Goal: Information Seeking & Learning: Find specific fact

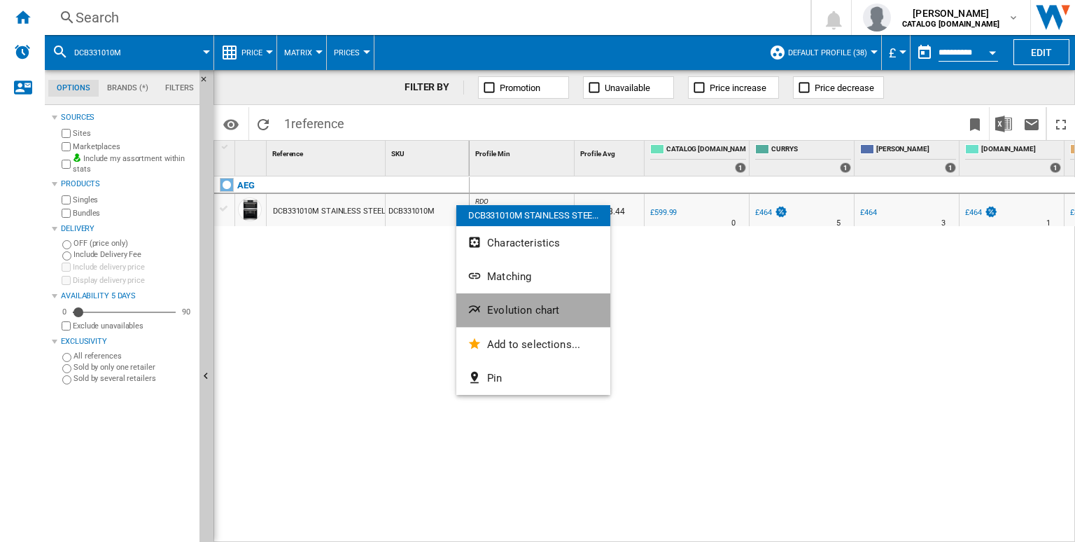
click at [514, 311] on span "Evolution chart" at bounding box center [523, 310] width 72 height 13
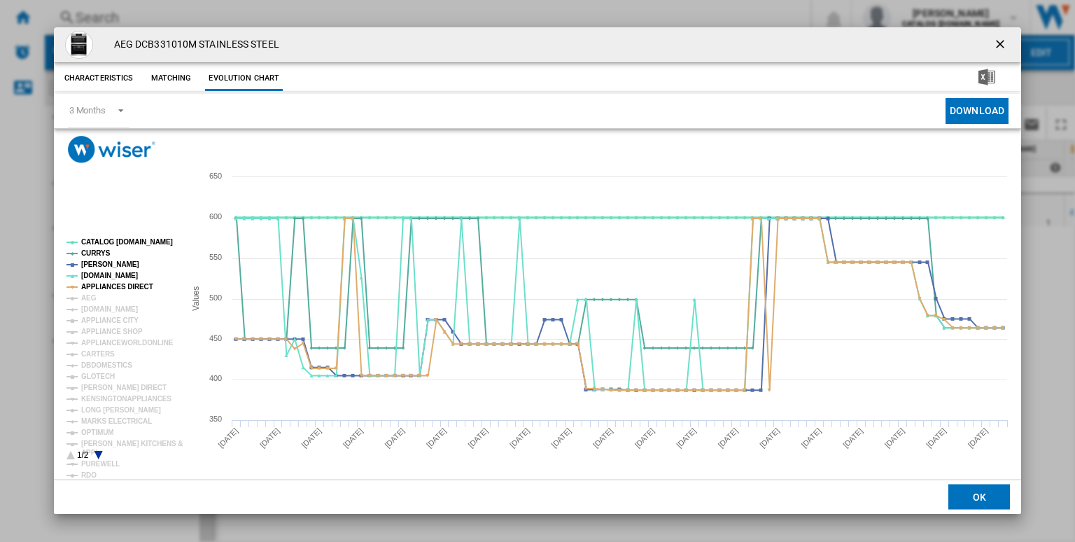
click at [123, 241] on tspan "CATALOG [DOMAIN_NAME]" at bounding box center [127, 242] width 92 height 8
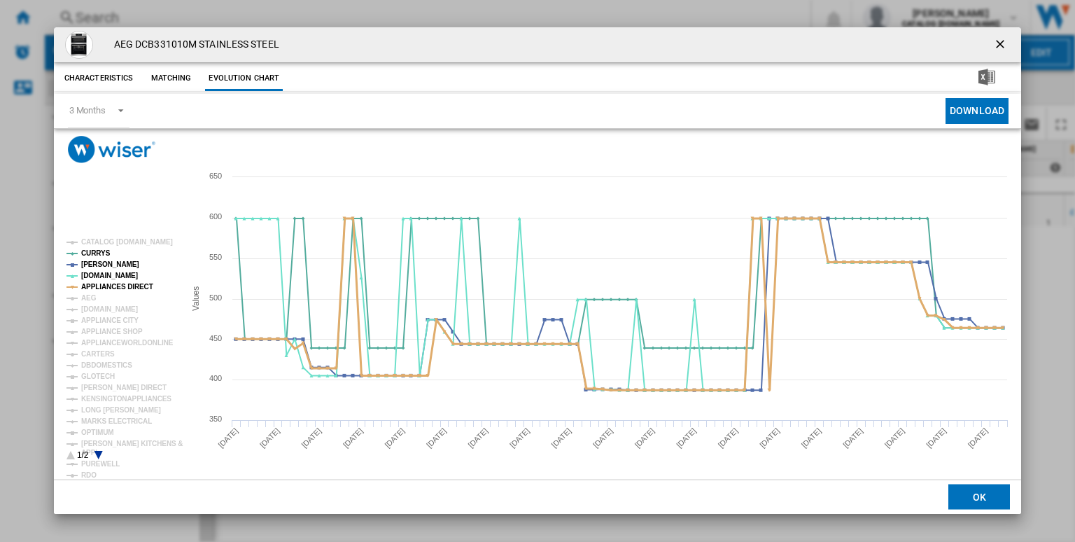
click at [122, 283] on tspan "APPLIANCES DIRECT" at bounding box center [117, 287] width 72 height 8
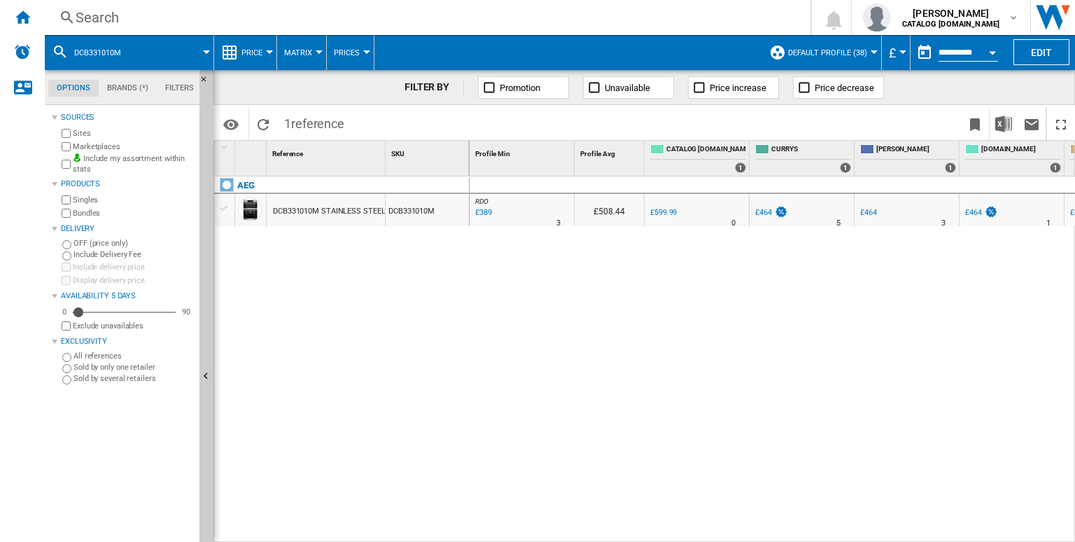
click at [460, 20] on div "Search" at bounding box center [425, 18] width 698 height 20
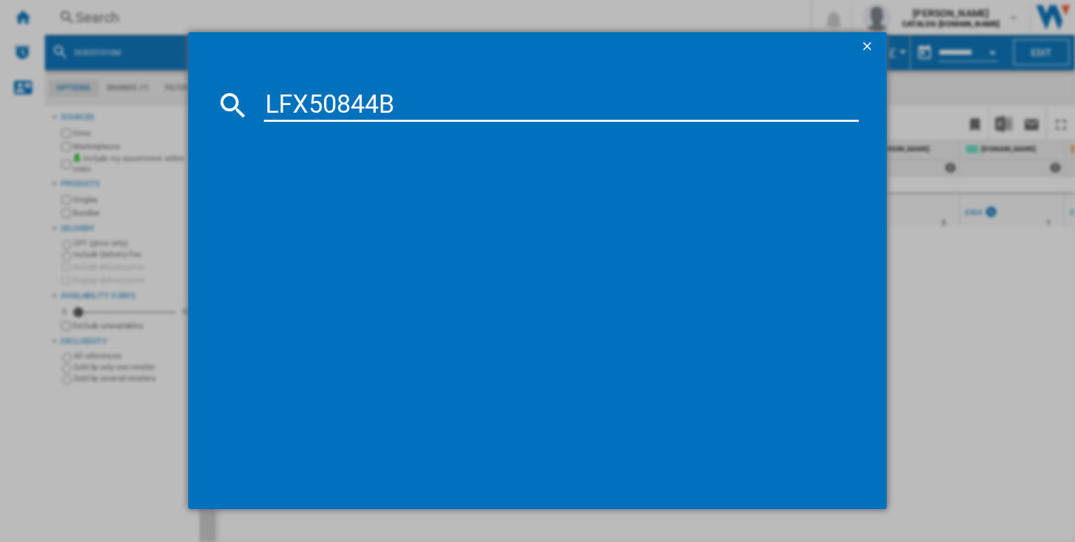
type input "LFX50844B"
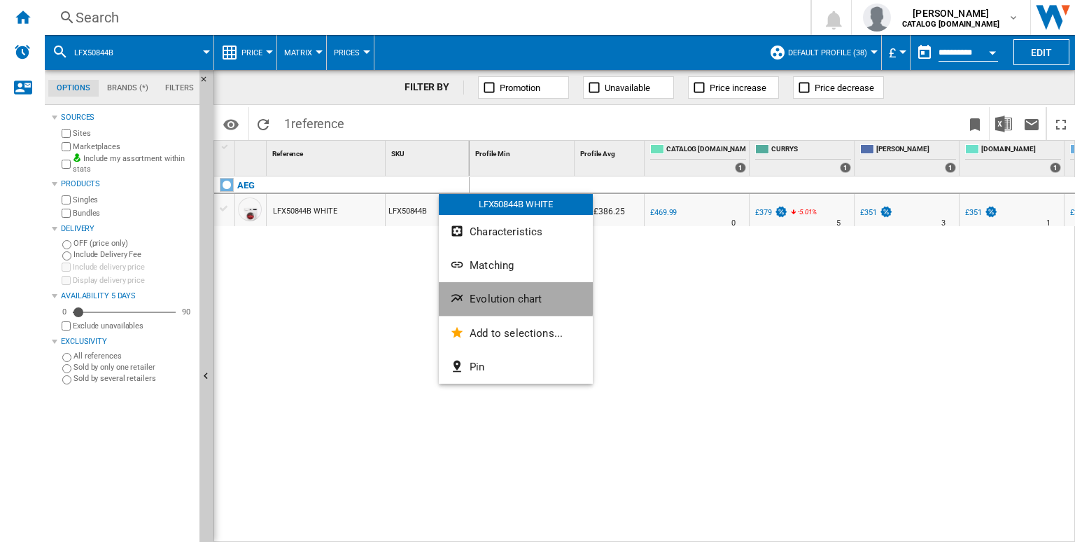
click at [486, 297] on span "Evolution chart" at bounding box center [506, 299] width 72 height 13
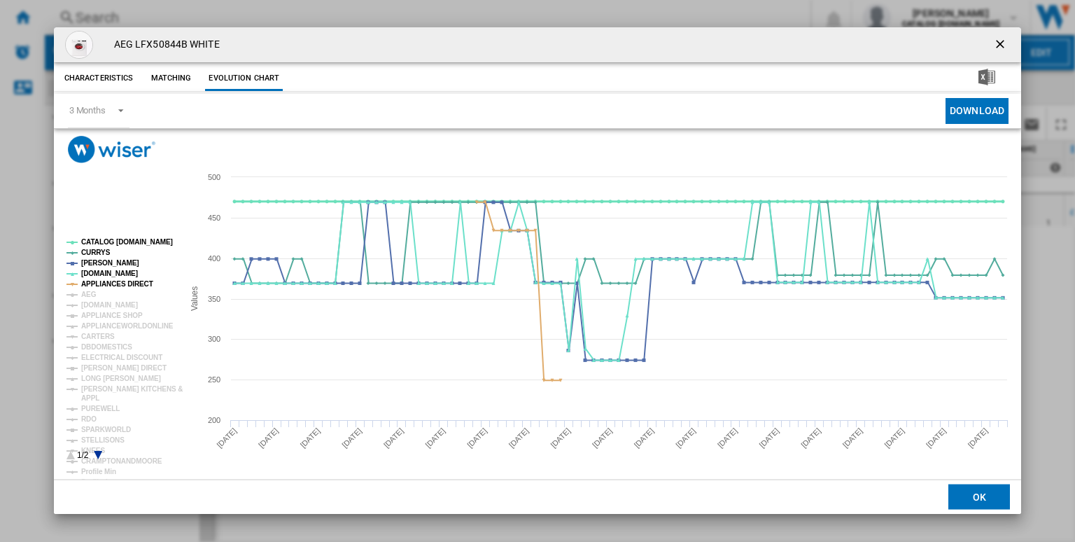
click at [146, 246] on tspan "CATALOG [DOMAIN_NAME]" at bounding box center [127, 242] width 92 height 8
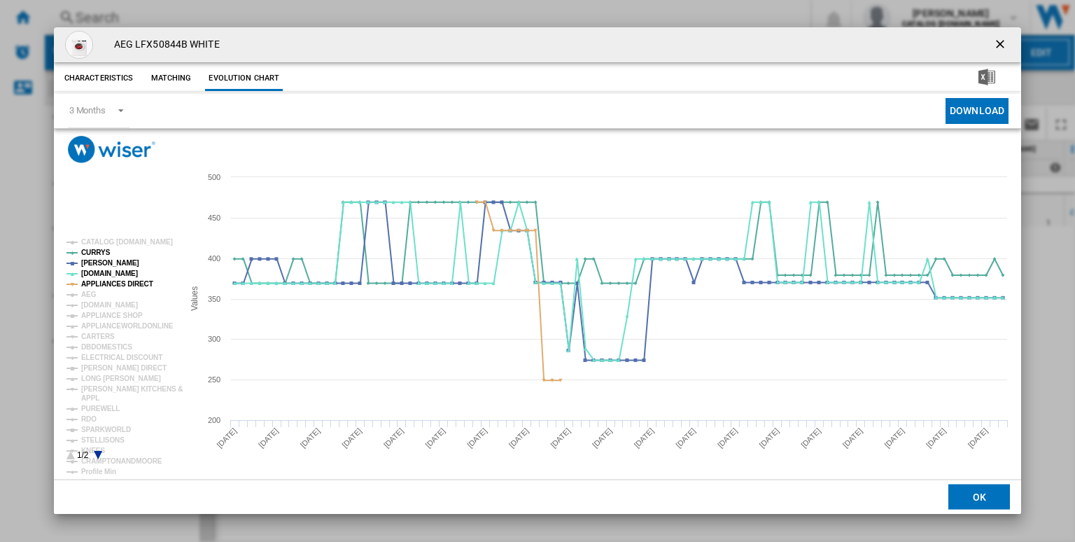
click at [130, 289] on rect "Product popup" at bounding box center [119, 349] width 116 height 232
click at [127, 285] on tspan "APPLIANCES DIRECT" at bounding box center [117, 284] width 72 height 8
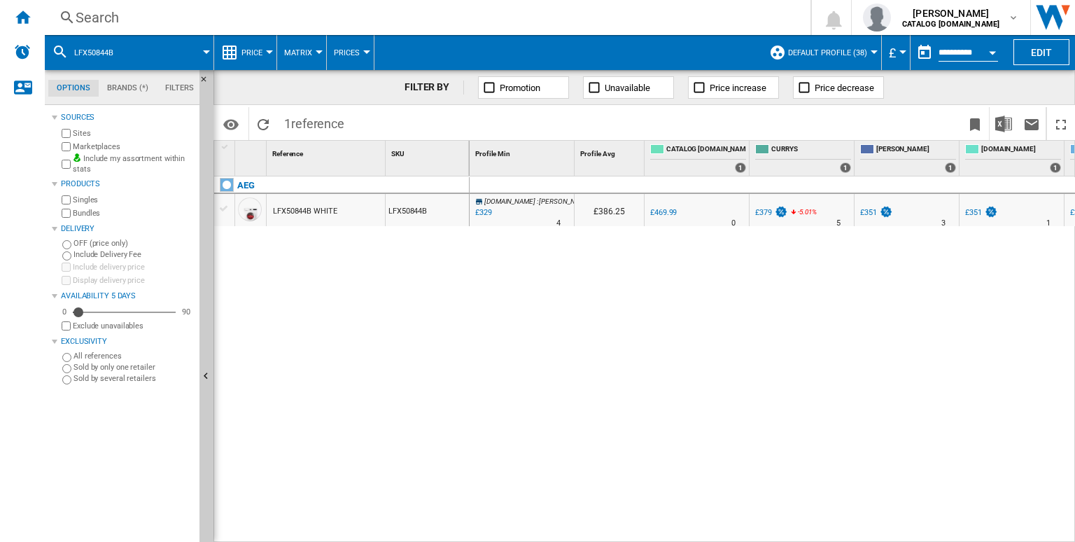
click at [400, 23] on div "Search" at bounding box center [425, 18] width 698 height 20
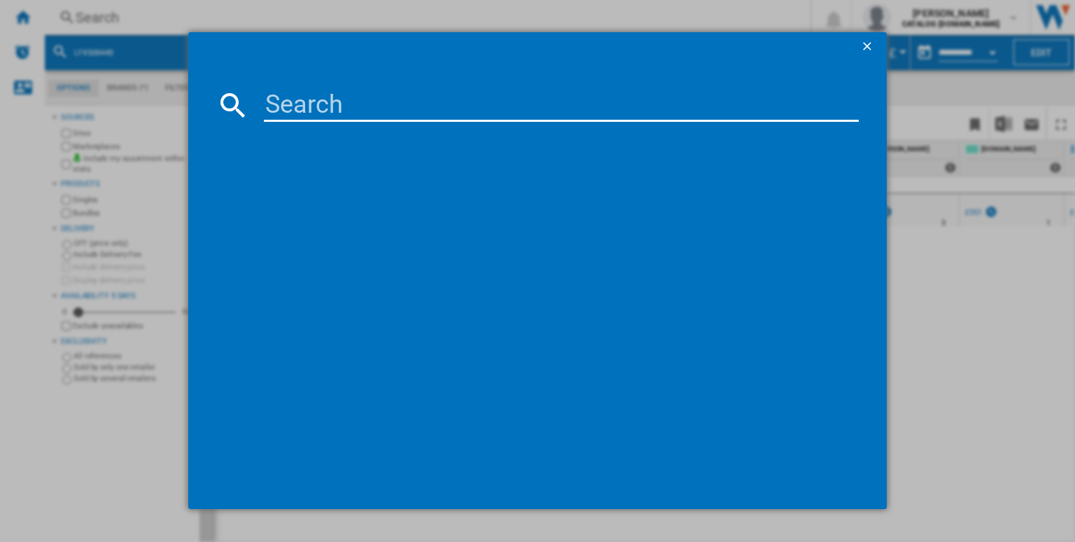
type input "LFR61144B"
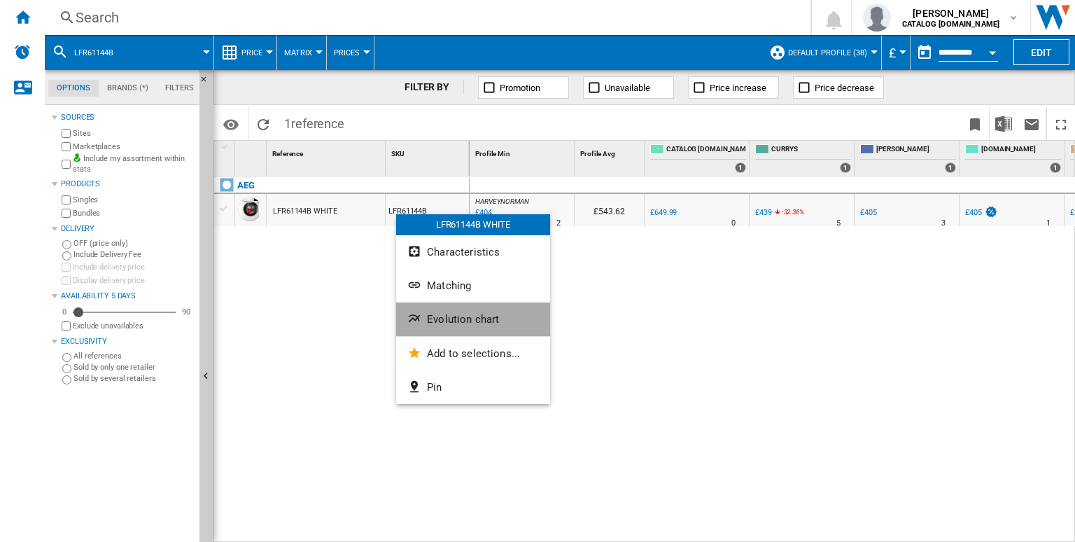
click at [444, 323] on span "Evolution chart" at bounding box center [463, 319] width 72 height 13
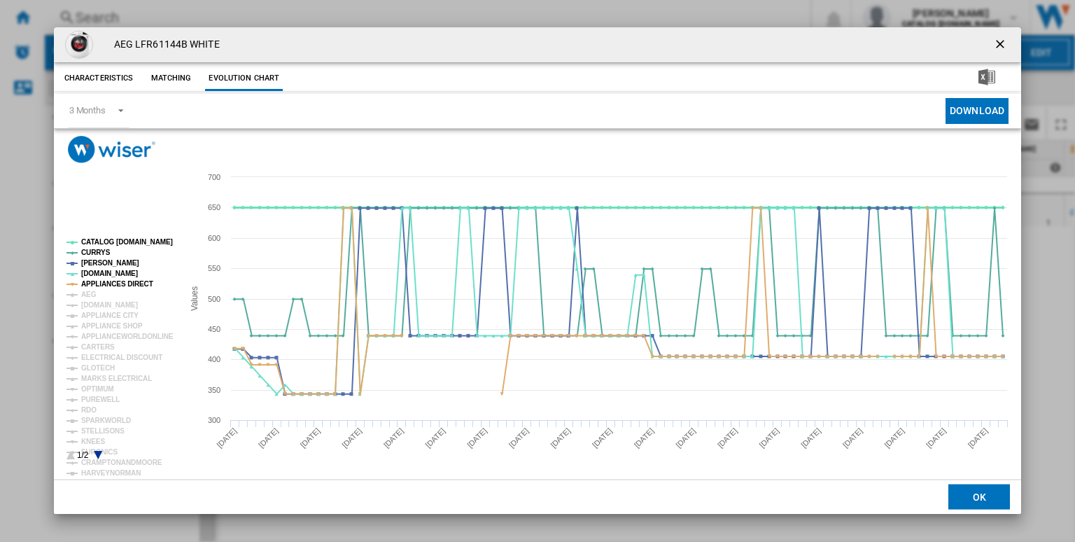
click at [117, 243] on tspan "CATALOG [DOMAIN_NAME]" at bounding box center [127, 242] width 92 height 8
click at [101, 285] on tspan "APPLIANCES DIRECT" at bounding box center [117, 284] width 72 height 8
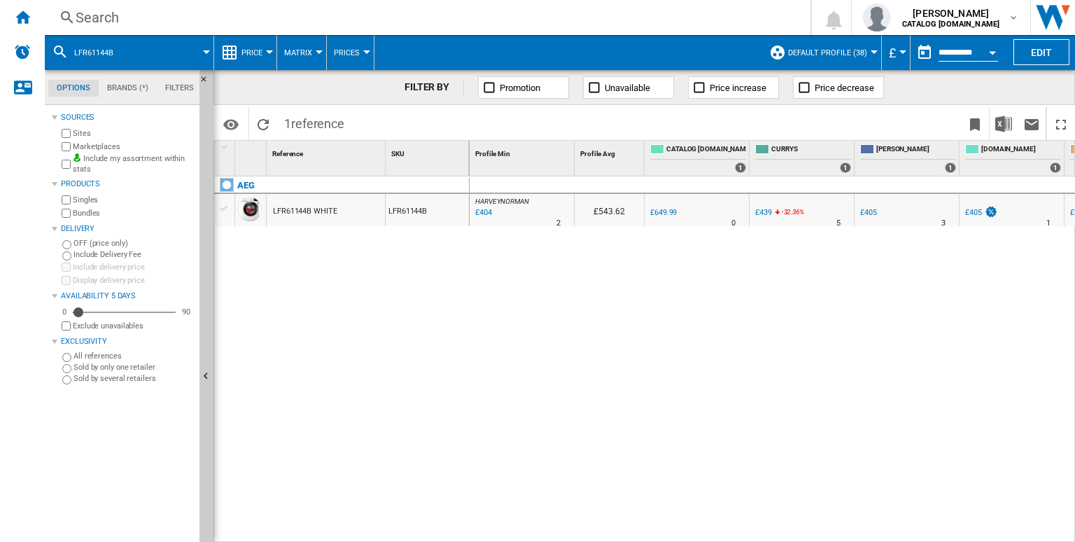
click at [587, 27] on div "Search" at bounding box center [425, 18] width 698 height 20
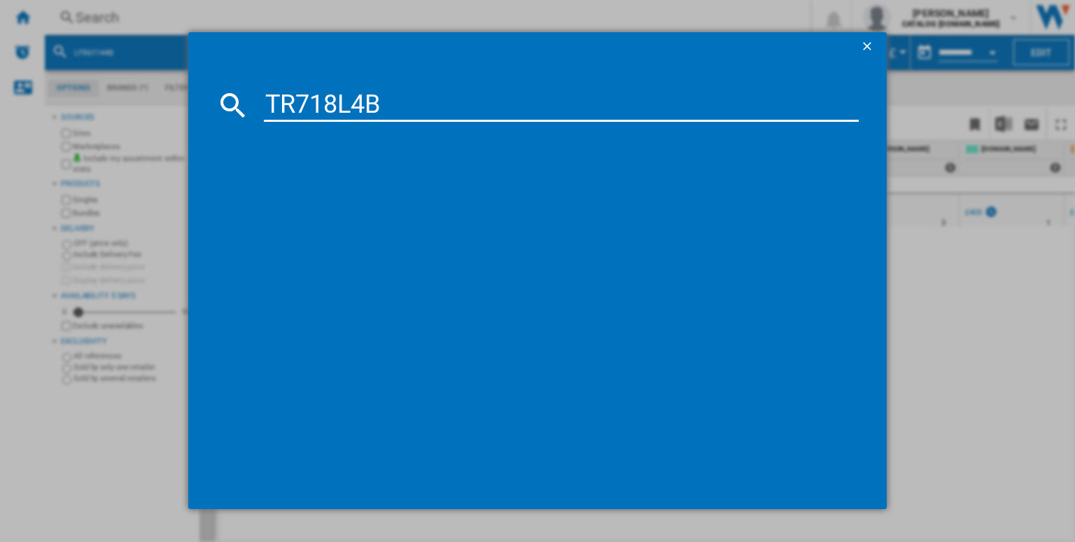
type input "TR718L4B"
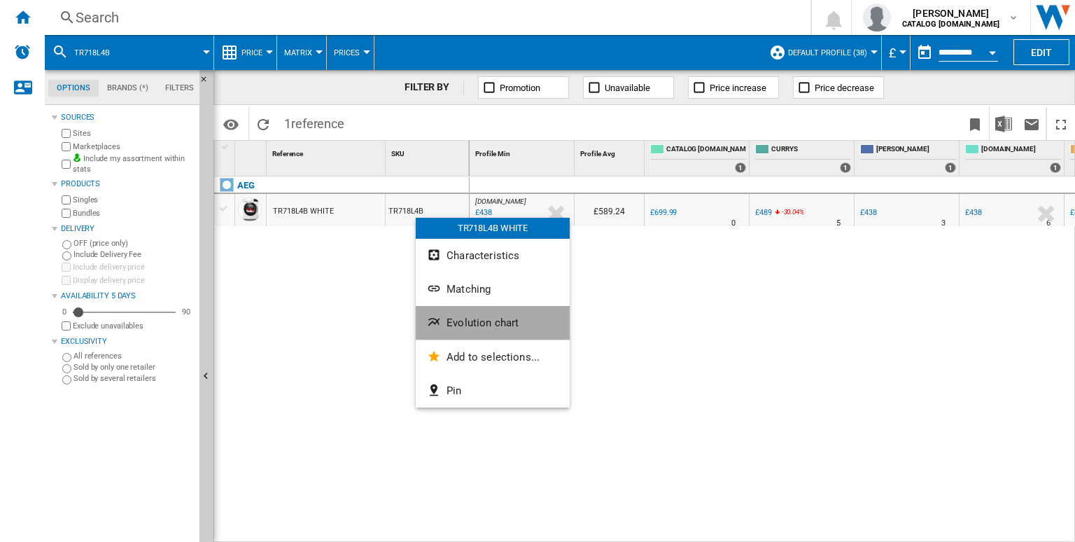
click at [463, 329] on button "Evolution chart" at bounding box center [493, 323] width 154 height 34
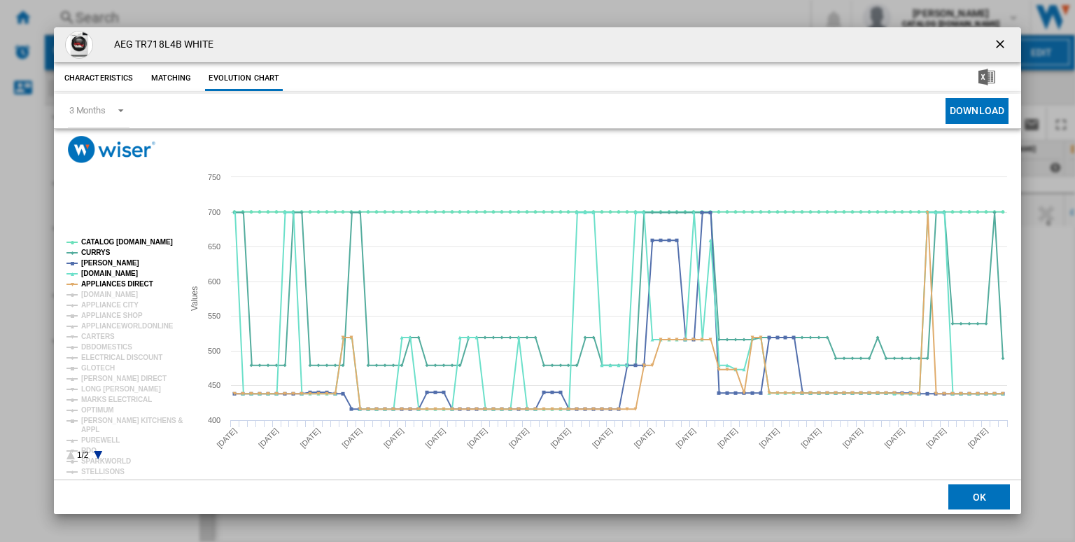
click at [107, 237] on rect "Product popup" at bounding box center [119, 349] width 116 height 232
click at [133, 280] on tspan "APPLIANCES DIRECT" at bounding box center [117, 284] width 72 height 8
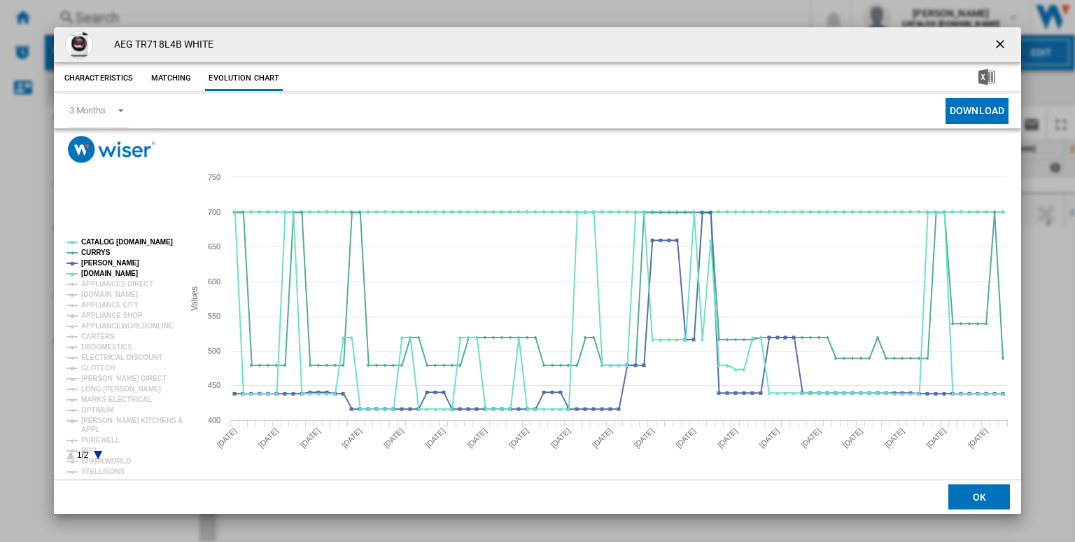
click at [127, 238] on rect "Product popup" at bounding box center [119, 349] width 116 height 232
click at [141, 239] on tspan "CATALOG [DOMAIN_NAME]" at bounding box center [127, 242] width 92 height 8
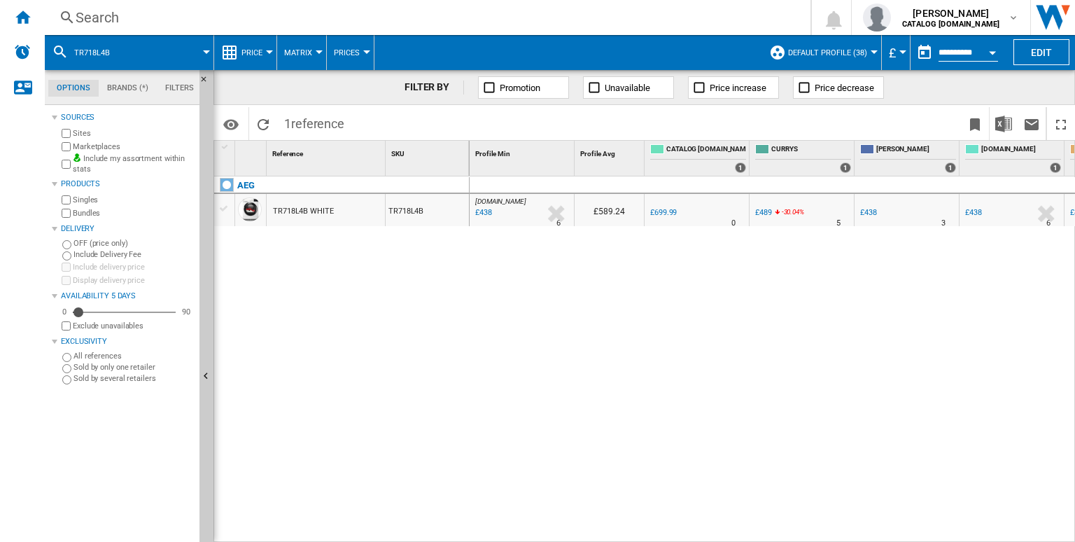
click at [435, 25] on div "Search" at bounding box center [425, 18] width 698 height 20
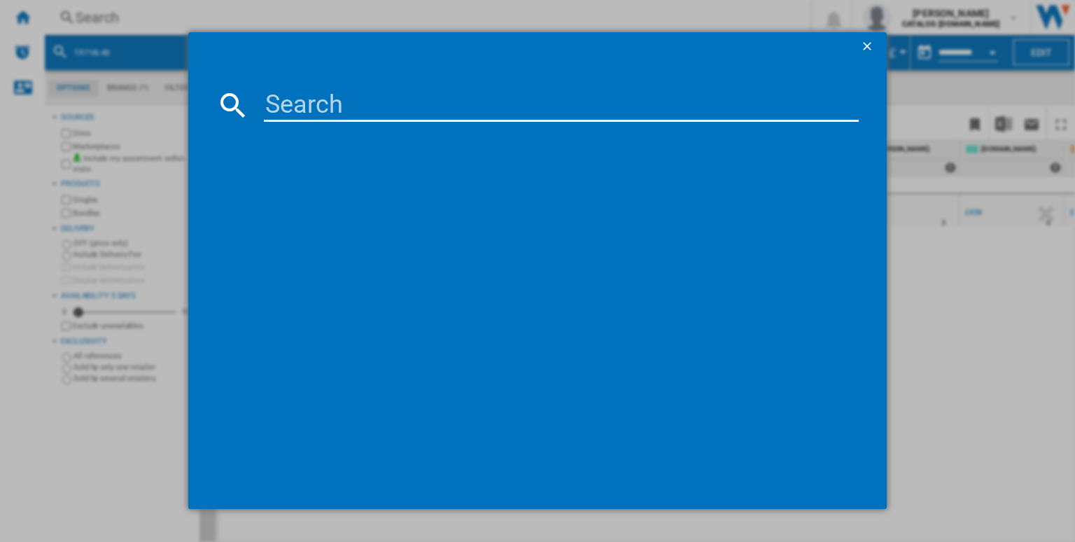
type input "LFR61844B"
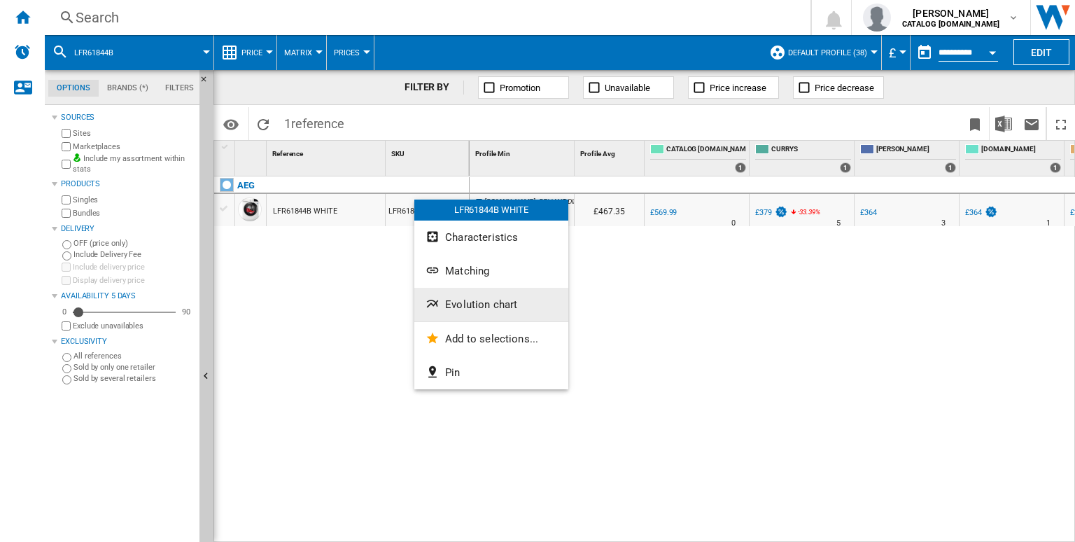
click at [479, 309] on span "Evolution chart" at bounding box center [481, 304] width 72 height 13
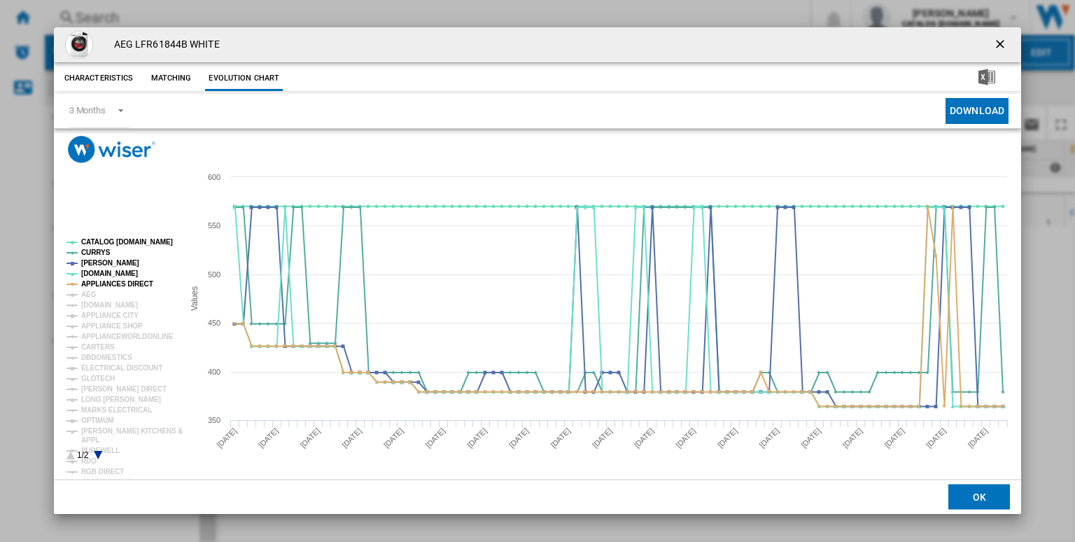
click at [140, 238] on rect "Product popup" at bounding box center [119, 349] width 116 height 232
click at [131, 241] on tspan "CATALOG [DOMAIN_NAME]" at bounding box center [127, 242] width 92 height 8
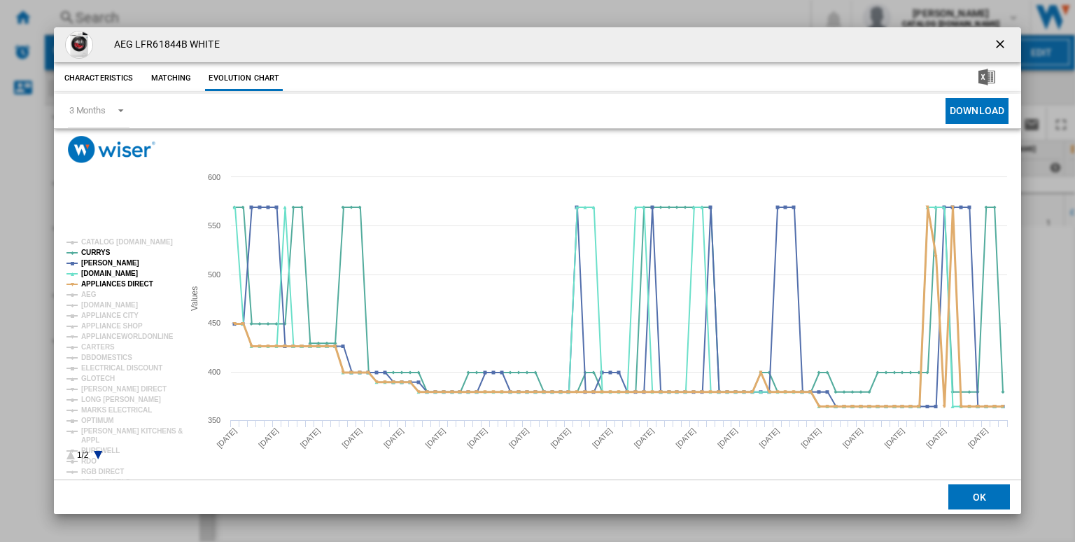
click at [120, 282] on tspan "APPLIANCES DIRECT" at bounding box center [117, 284] width 72 height 8
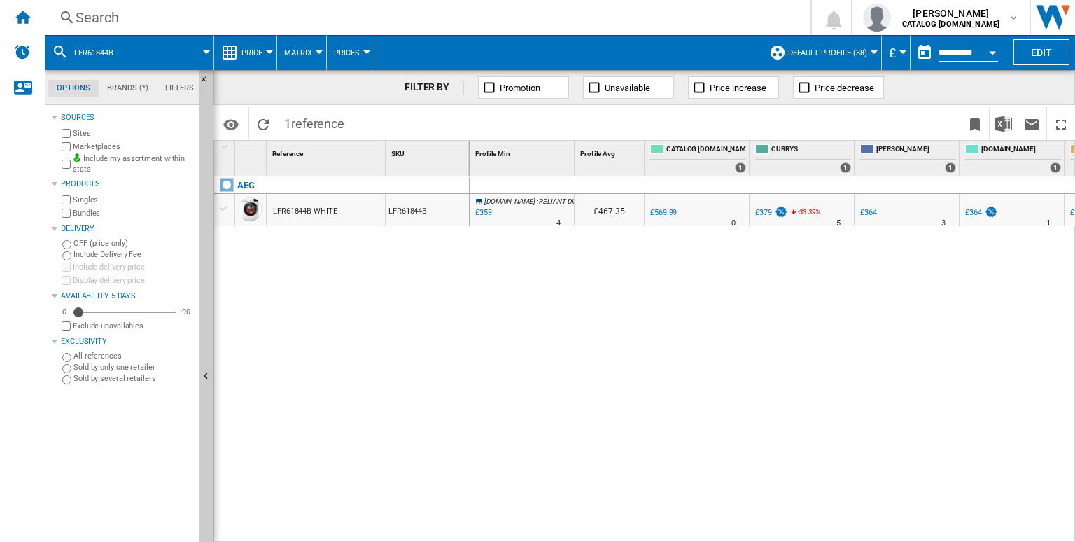
click at [437, 26] on div "Search" at bounding box center [425, 18] width 698 height 20
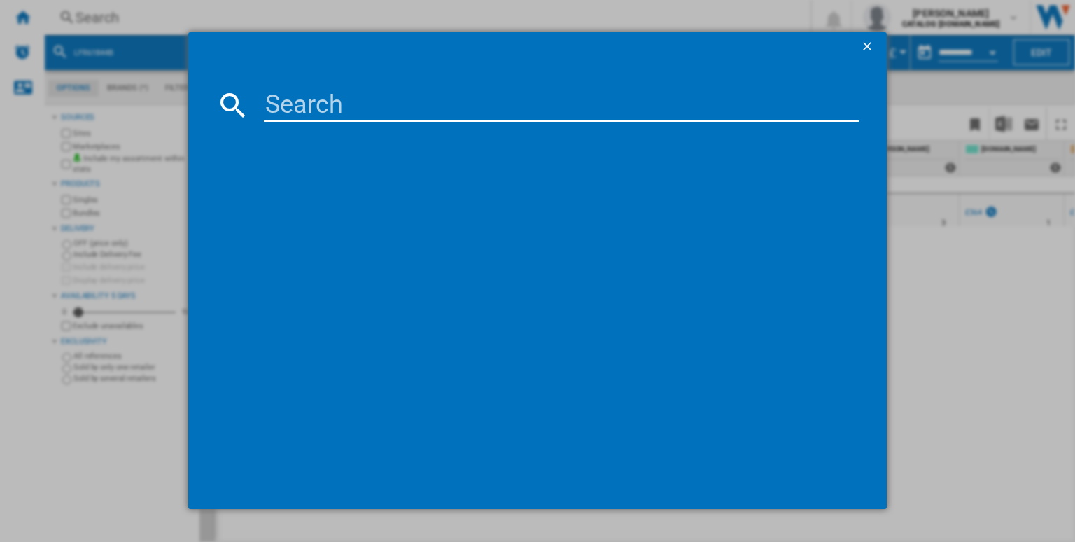
paste input "LFR61944B"
type input "LFR61944B"
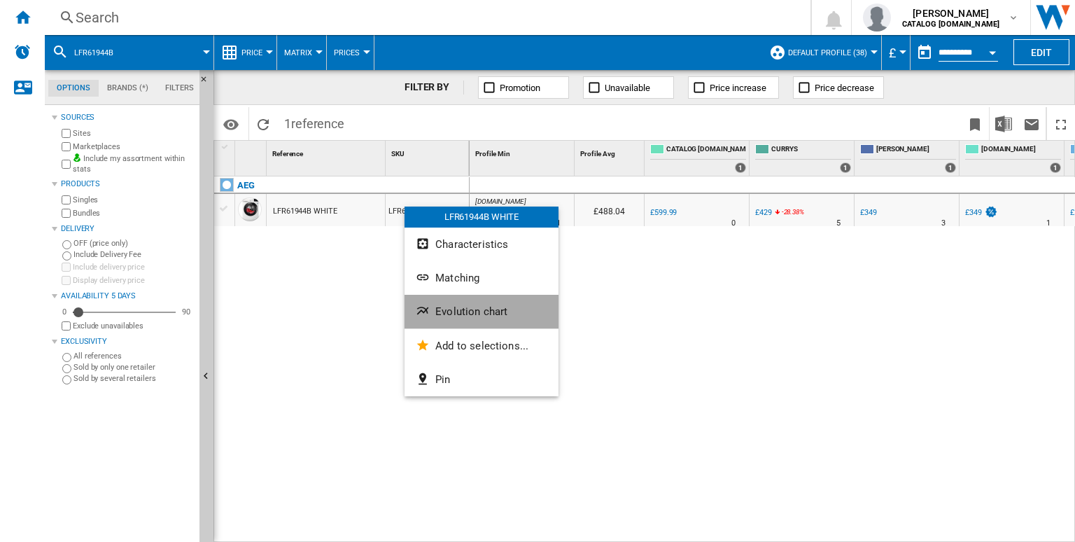
click at [422, 309] on ng-md-icon "Evolution chart" at bounding box center [424, 312] width 17 height 17
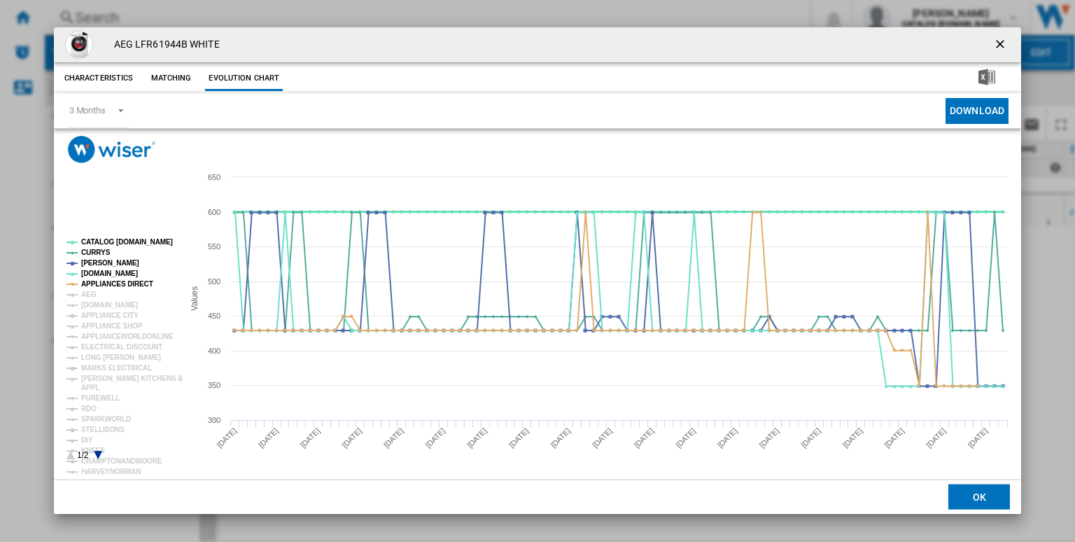
click at [107, 240] on tspan "CATALOG [DOMAIN_NAME]" at bounding box center [127, 242] width 92 height 8
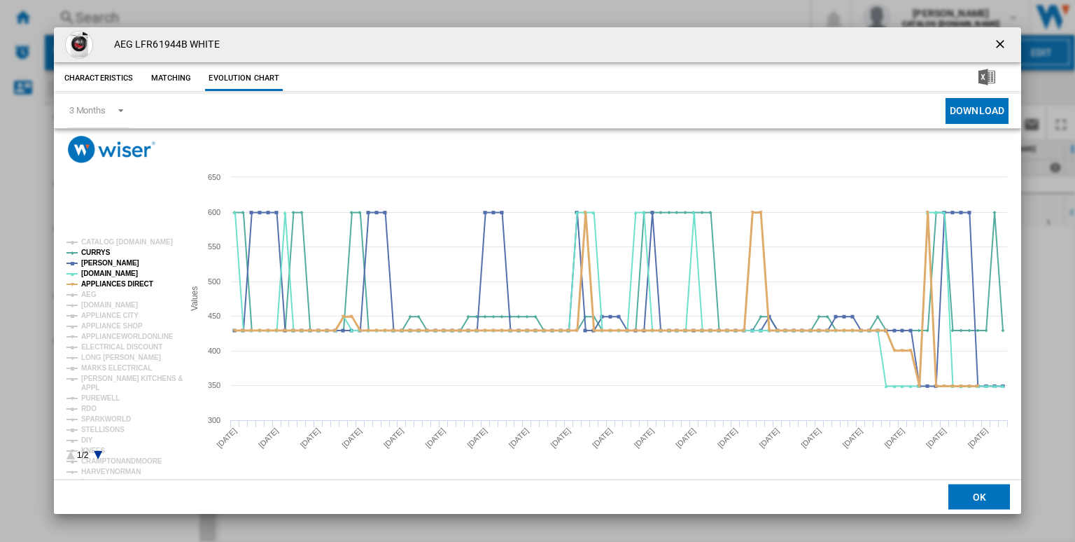
click at [117, 280] on tspan "APPLIANCES DIRECT" at bounding box center [117, 284] width 72 height 8
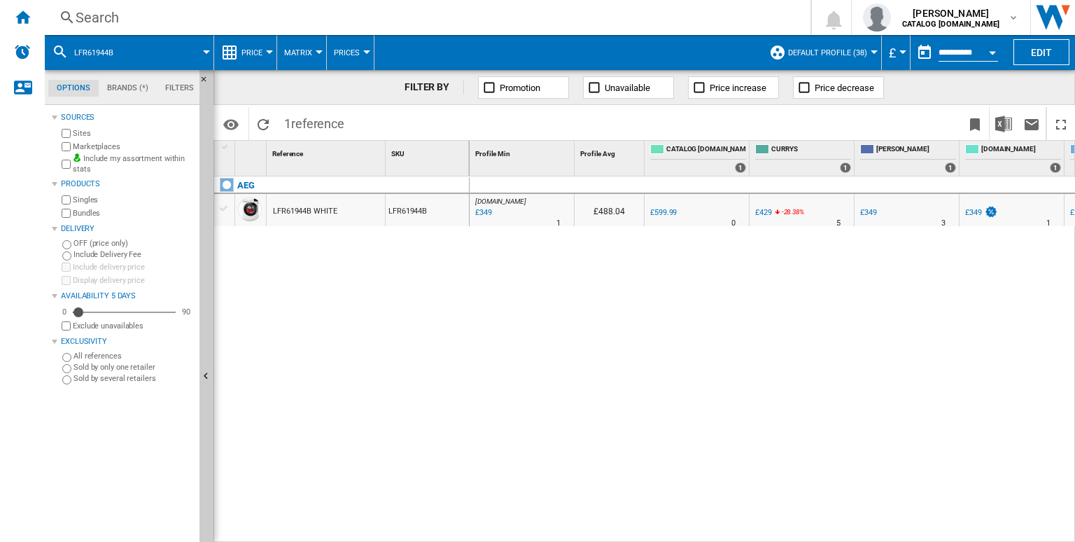
click at [674, 17] on div "Search" at bounding box center [425, 18] width 698 height 20
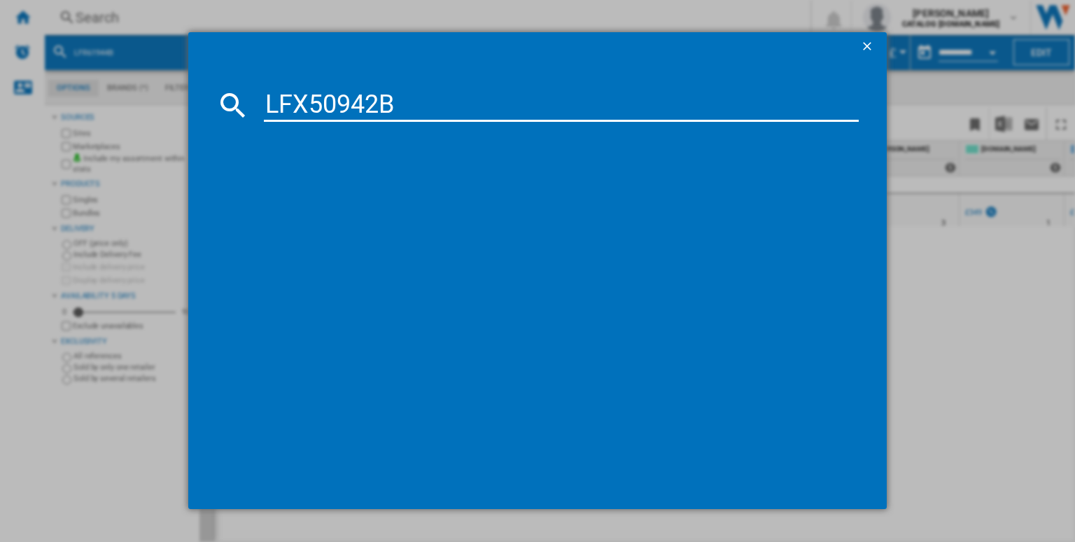
type input "LFX50942B"
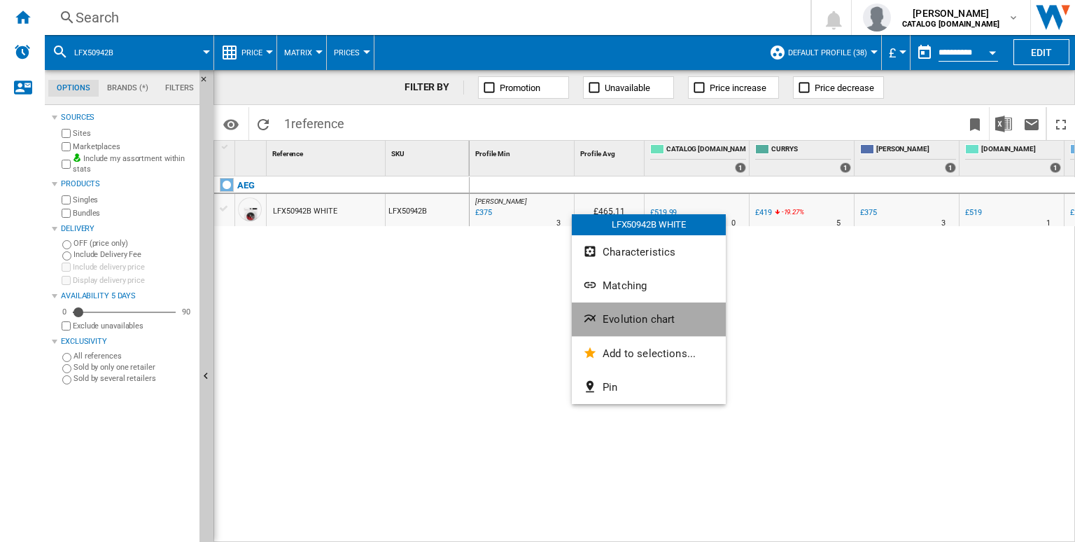
click at [582, 314] on button "Evolution chart" at bounding box center [649, 319] width 154 height 34
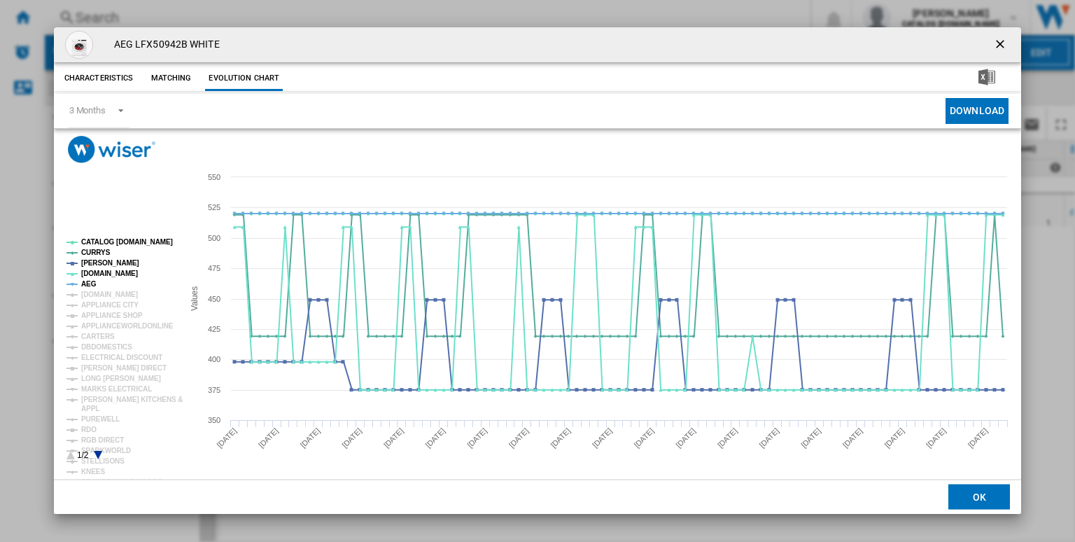
click at [152, 236] on rect "Product popup" at bounding box center [119, 349] width 116 height 232
click at [147, 242] on tspan "CATALOG [DOMAIN_NAME]" at bounding box center [127, 242] width 92 height 8
drag, startPoint x: 87, startPoint y: 279, endPoint x: 134, endPoint y: 283, distance: 47.1
click at [119, 278] on g "CATALOG [DOMAIN_NAME] CURRYS [PERSON_NAME] [DOMAIN_NAME] AEG [DOMAIN_NAME] APPL…" at bounding box center [122, 391] width 122 height 316
click at [81, 280] on tspan "AEG" at bounding box center [88, 284] width 15 height 8
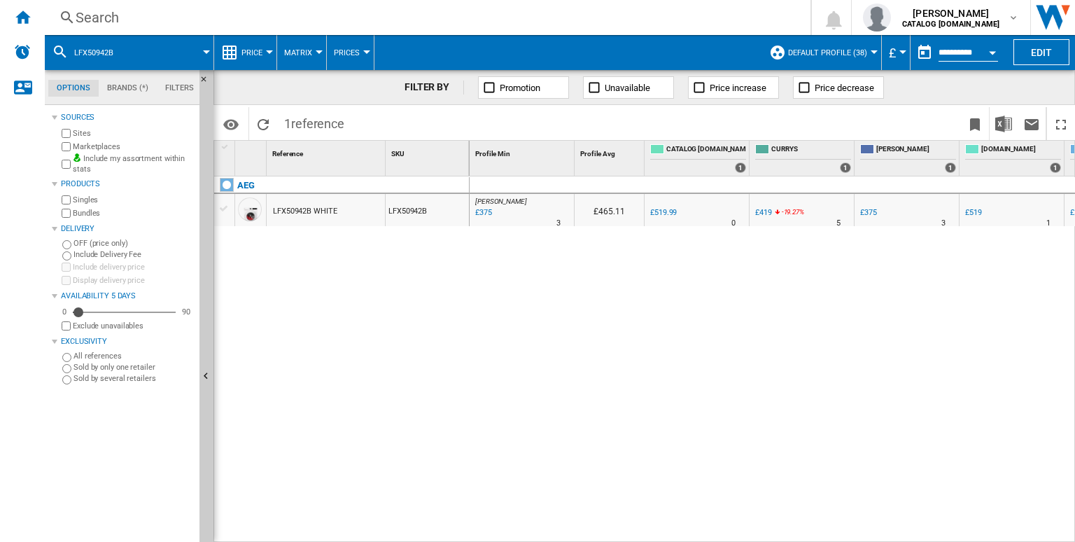
click at [547, 17] on div "Search" at bounding box center [425, 18] width 698 height 20
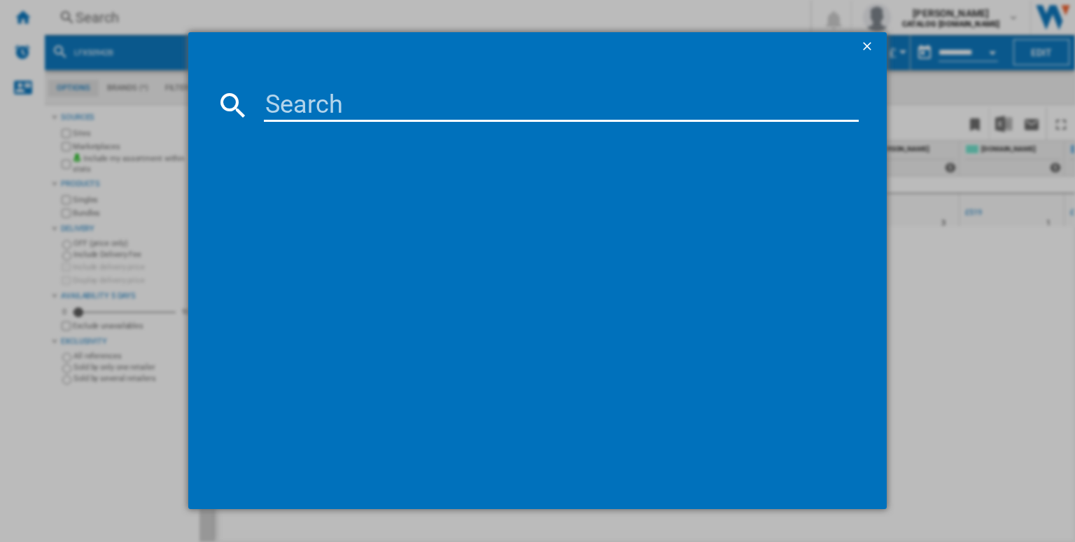
type input "LFR61944AD"
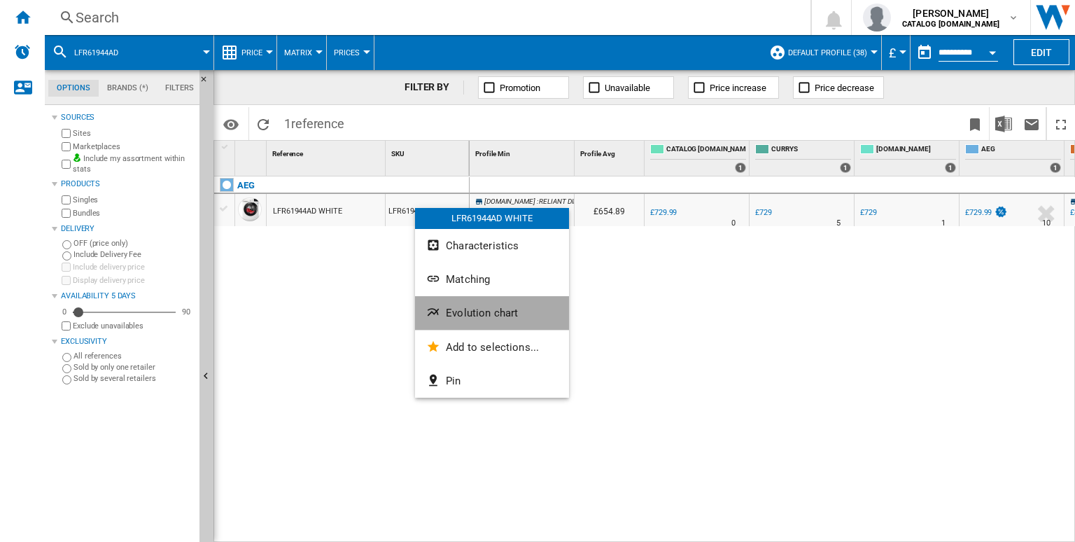
click at [453, 323] on button "Evolution chart" at bounding box center [492, 313] width 154 height 34
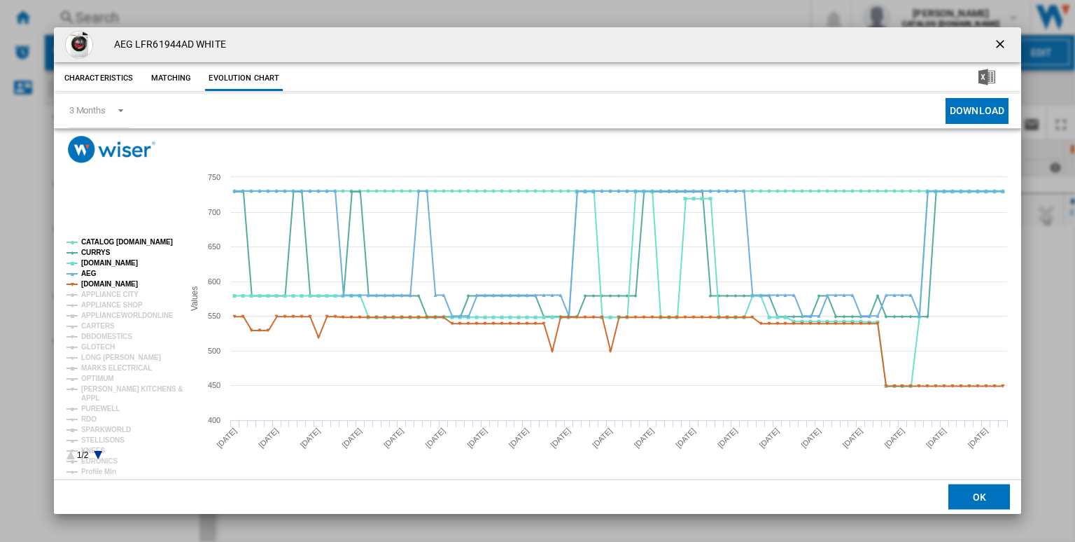
click at [100, 235] on rect "Product popup" at bounding box center [119, 349] width 116 height 232
click at [118, 241] on tspan "CATALOG [DOMAIN_NAME]" at bounding box center [127, 242] width 92 height 8
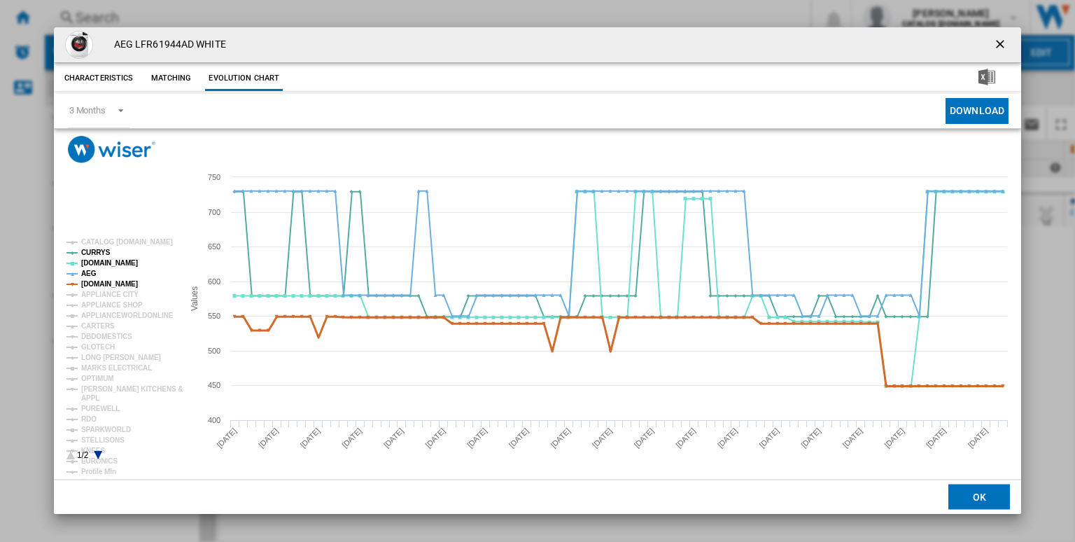
click at [109, 286] on tspan "[DOMAIN_NAME]" at bounding box center [109, 284] width 57 height 8
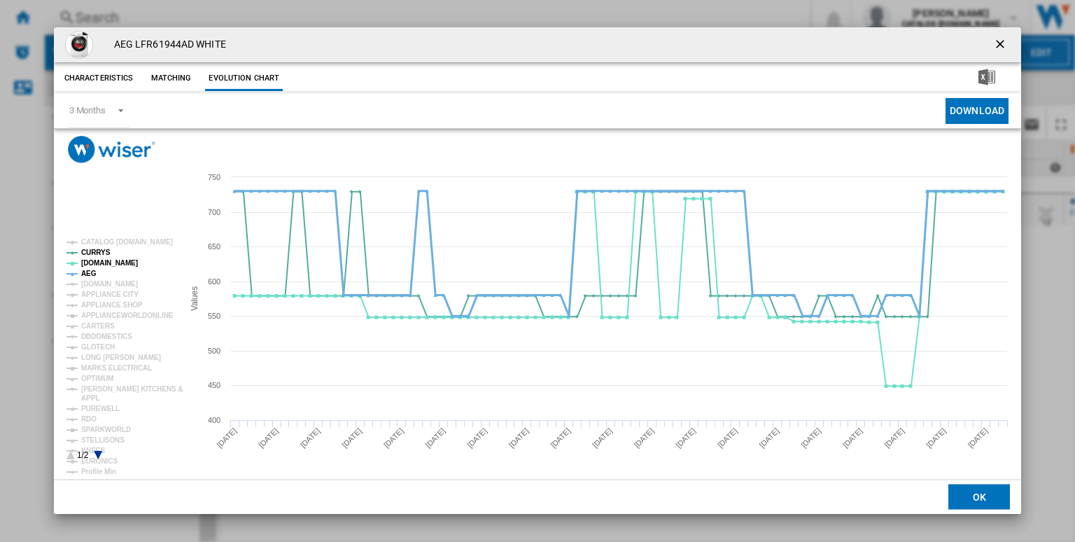
click at [90, 274] on tspan "AEG" at bounding box center [88, 273] width 15 height 8
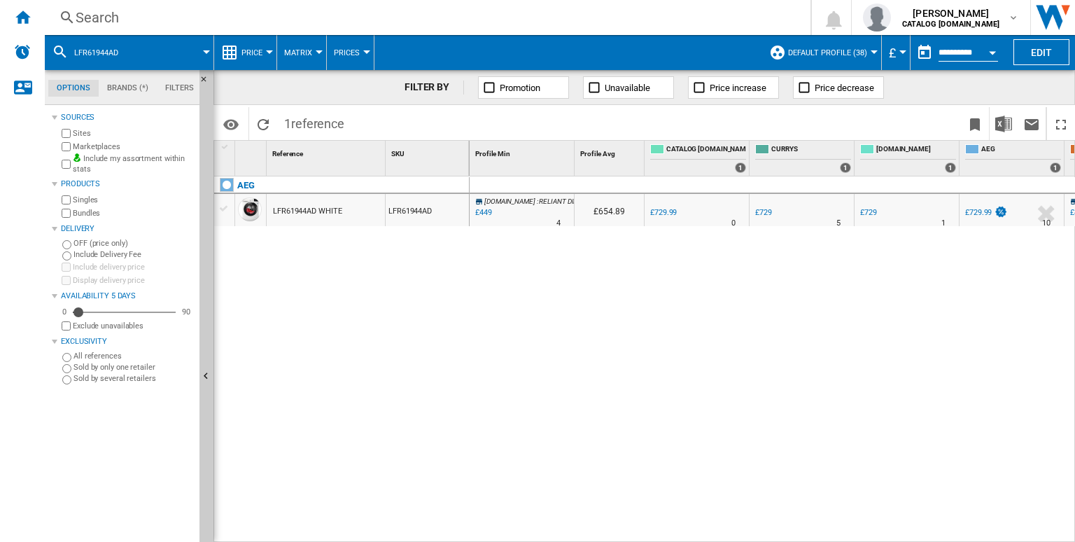
click at [516, 28] on div "Search Search 0 [PERSON_NAME] CATALOG [DOMAIN_NAME] CATALOG [DOMAIN_NAME] My se…" at bounding box center [560, 17] width 1030 height 35
click at [509, 24] on div "Search" at bounding box center [425, 18] width 698 height 20
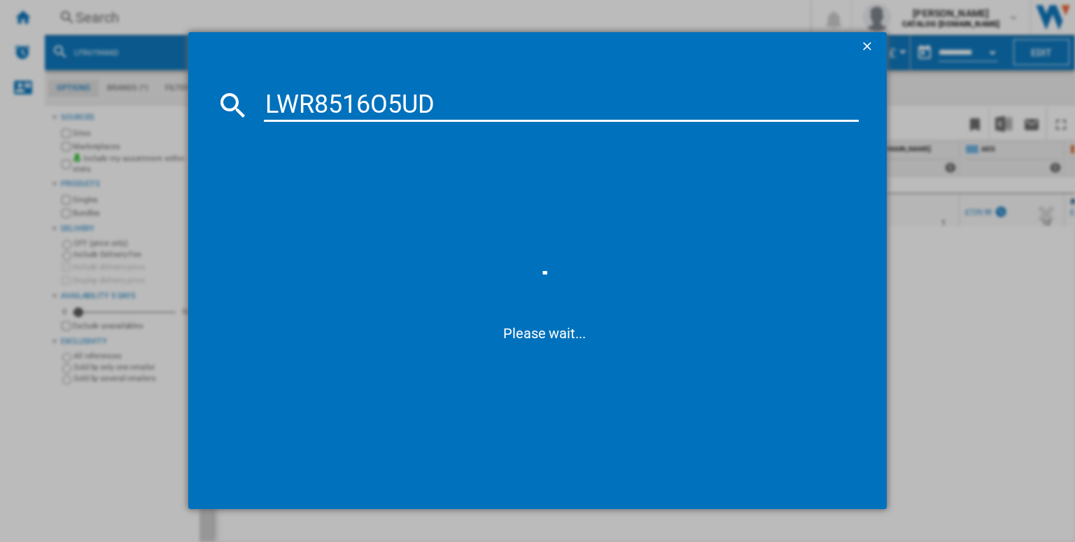
type input "LWR8516O5UD"
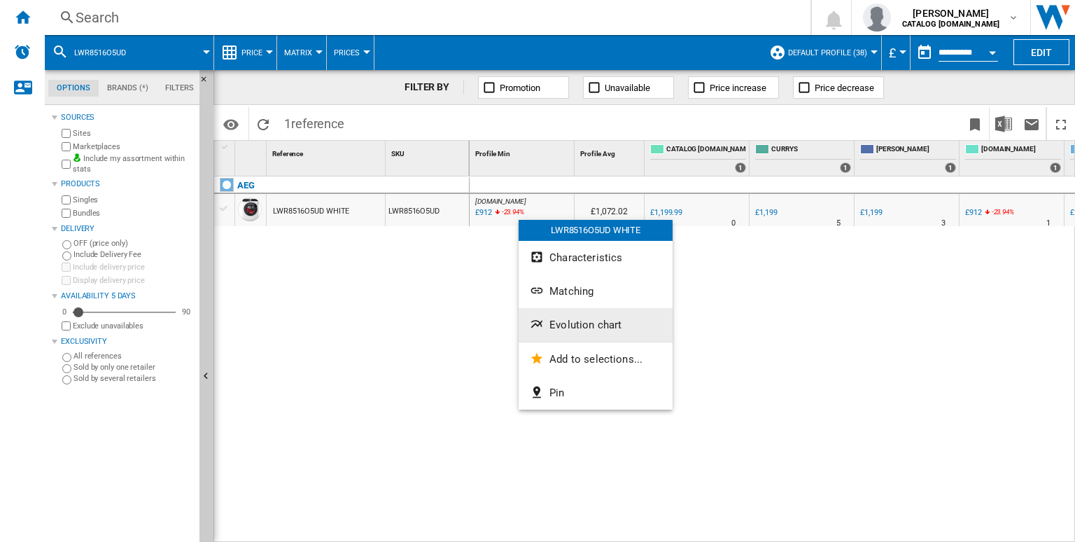
click at [573, 315] on button "Evolution chart" at bounding box center [596, 325] width 154 height 34
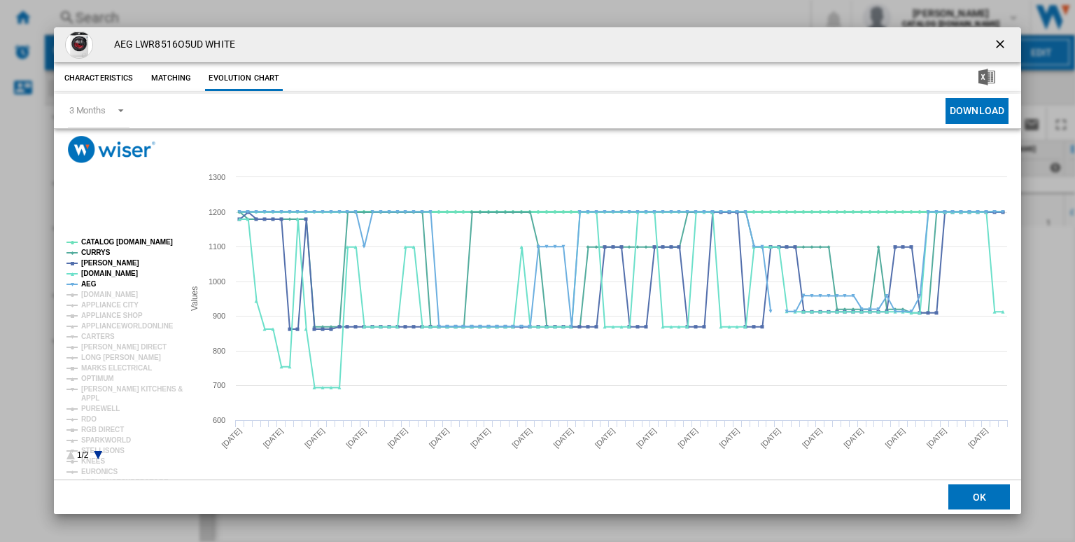
click at [127, 244] on tspan "CATALOG [DOMAIN_NAME]" at bounding box center [127, 242] width 92 height 8
click at [86, 283] on tspan "AEG" at bounding box center [88, 284] width 15 height 8
